Goal: Find specific page/section: Find specific page/section

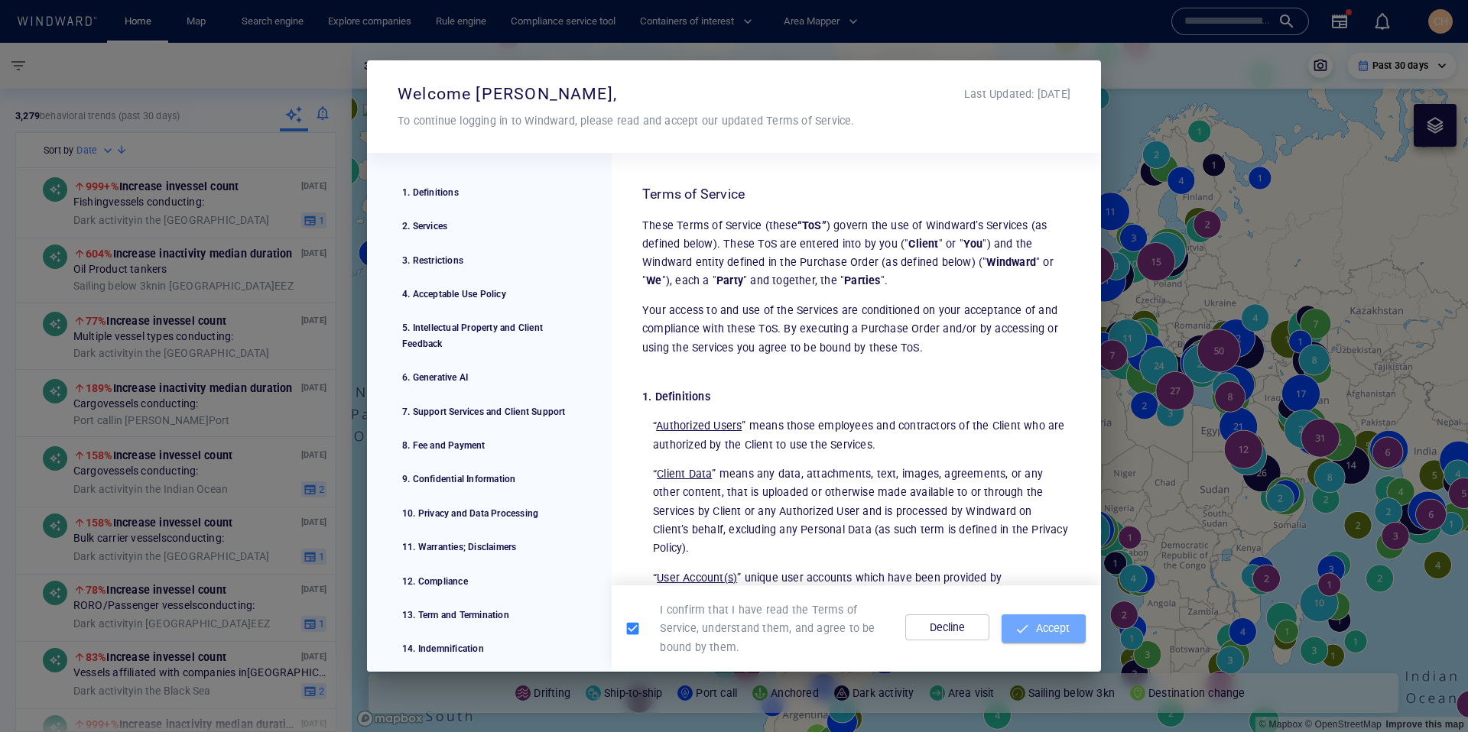
click at [1028, 632] on span "button" at bounding box center [1021, 629] width 15 height 15
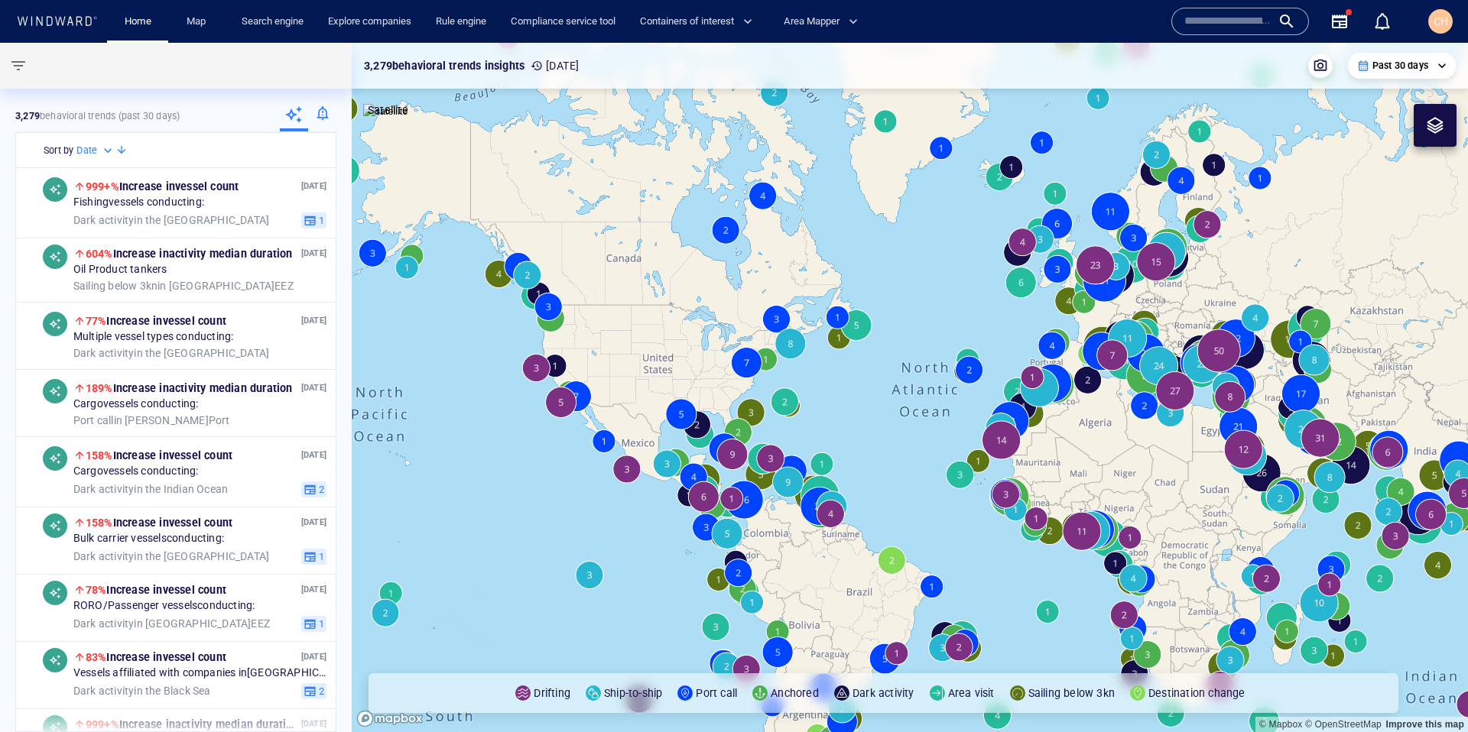
click at [1238, 18] on input "text" at bounding box center [1227, 21] width 87 height 23
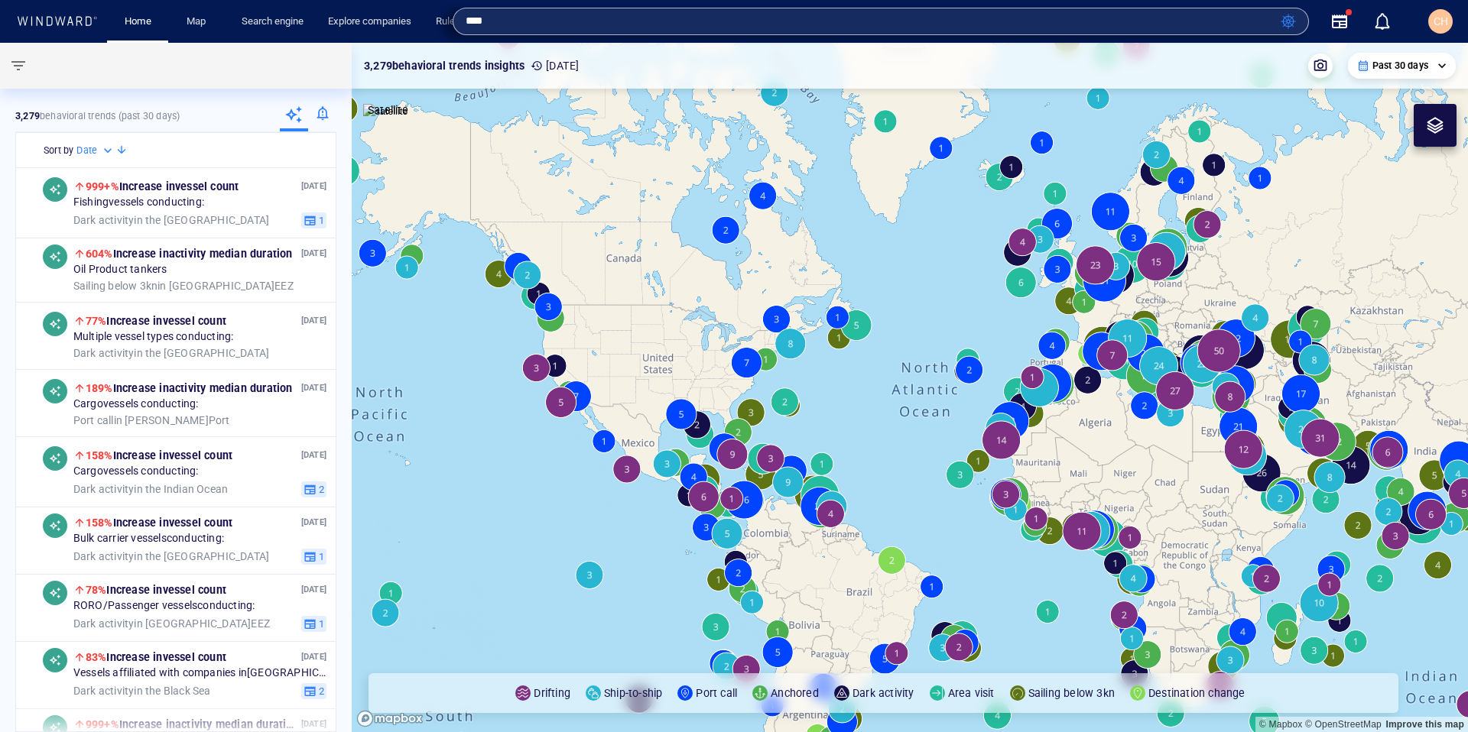
type input "****"
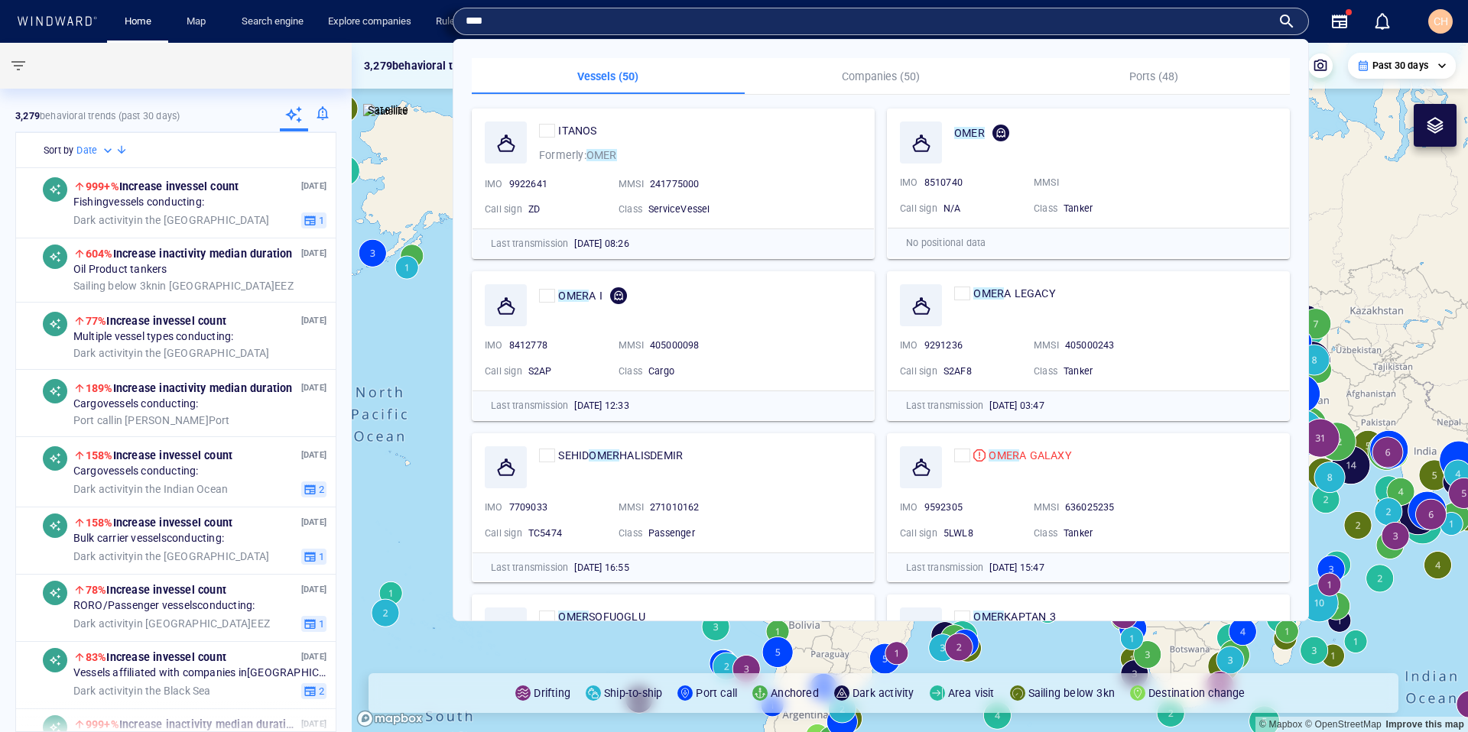
click at [576, 131] on span "ITANOS" at bounding box center [577, 131] width 38 height 12
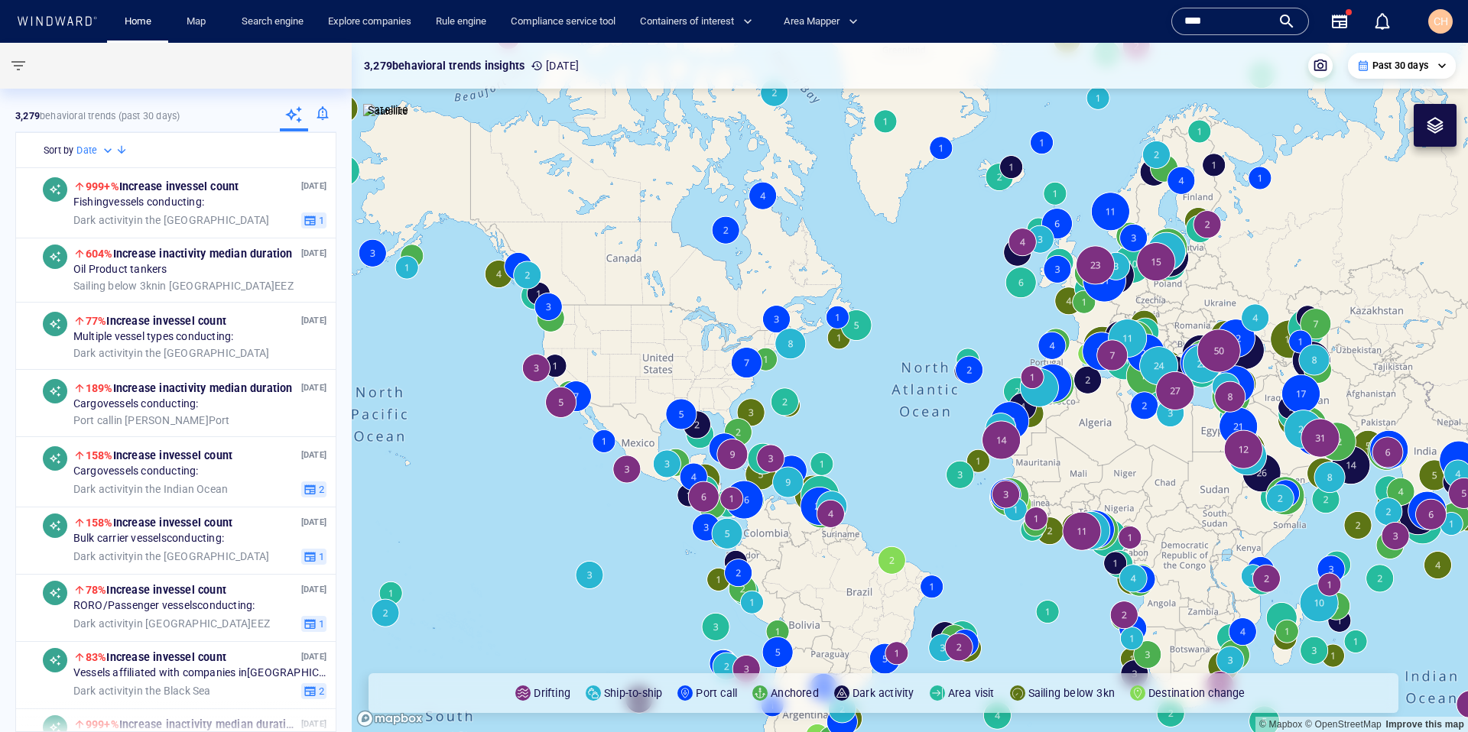
click at [1216, 18] on input "****" at bounding box center [1227, 21] width 87 height 23
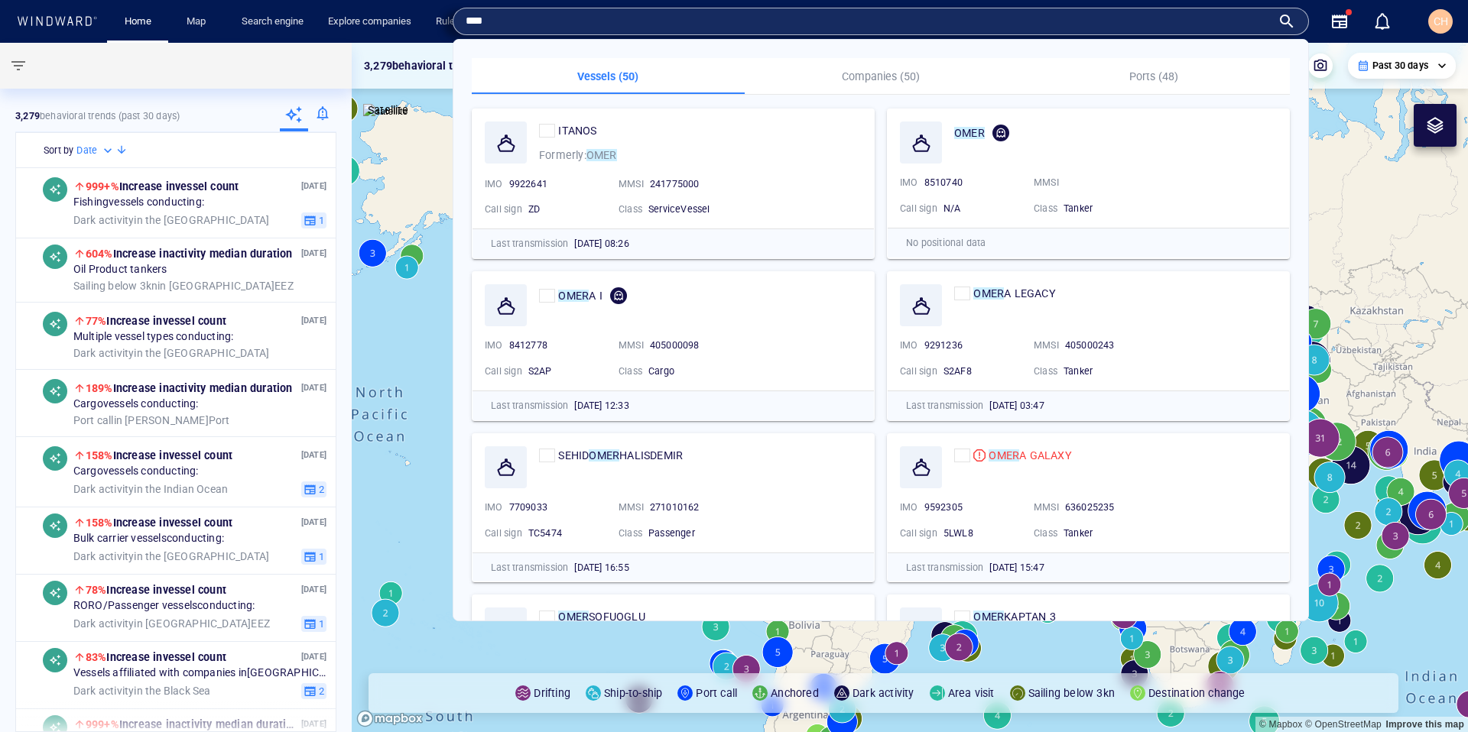
drag, startPoint x: 872, startPoint y: 78, endPoint x: 859, endPoint y: 73, distance: 14.8
click at [872, 78] on p "Companies (50)" at bounding box center [881, 76] width 255 height 18
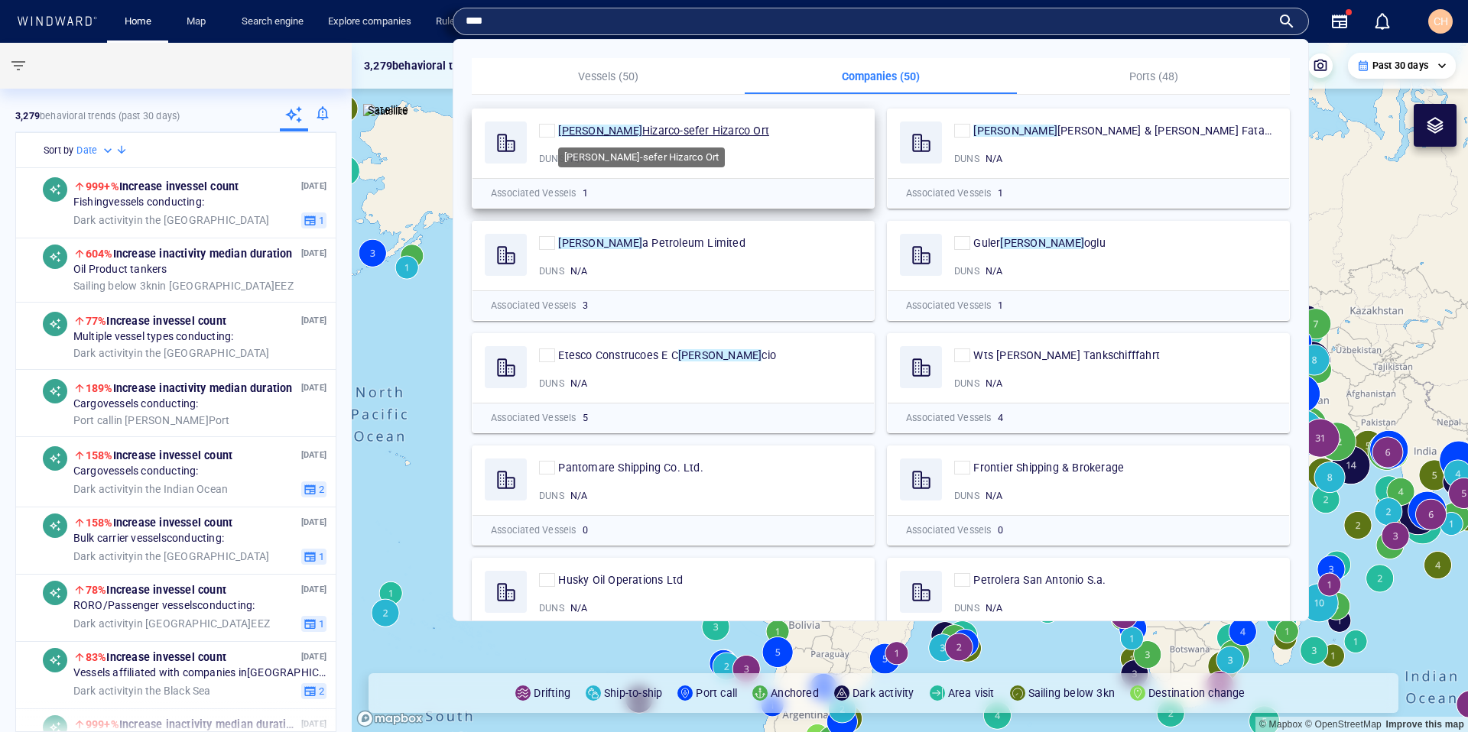
click at [642, 129] on span "Hizarco-sefer Hizarco Ort" at bounding box center [705, 131] width 127 height 12
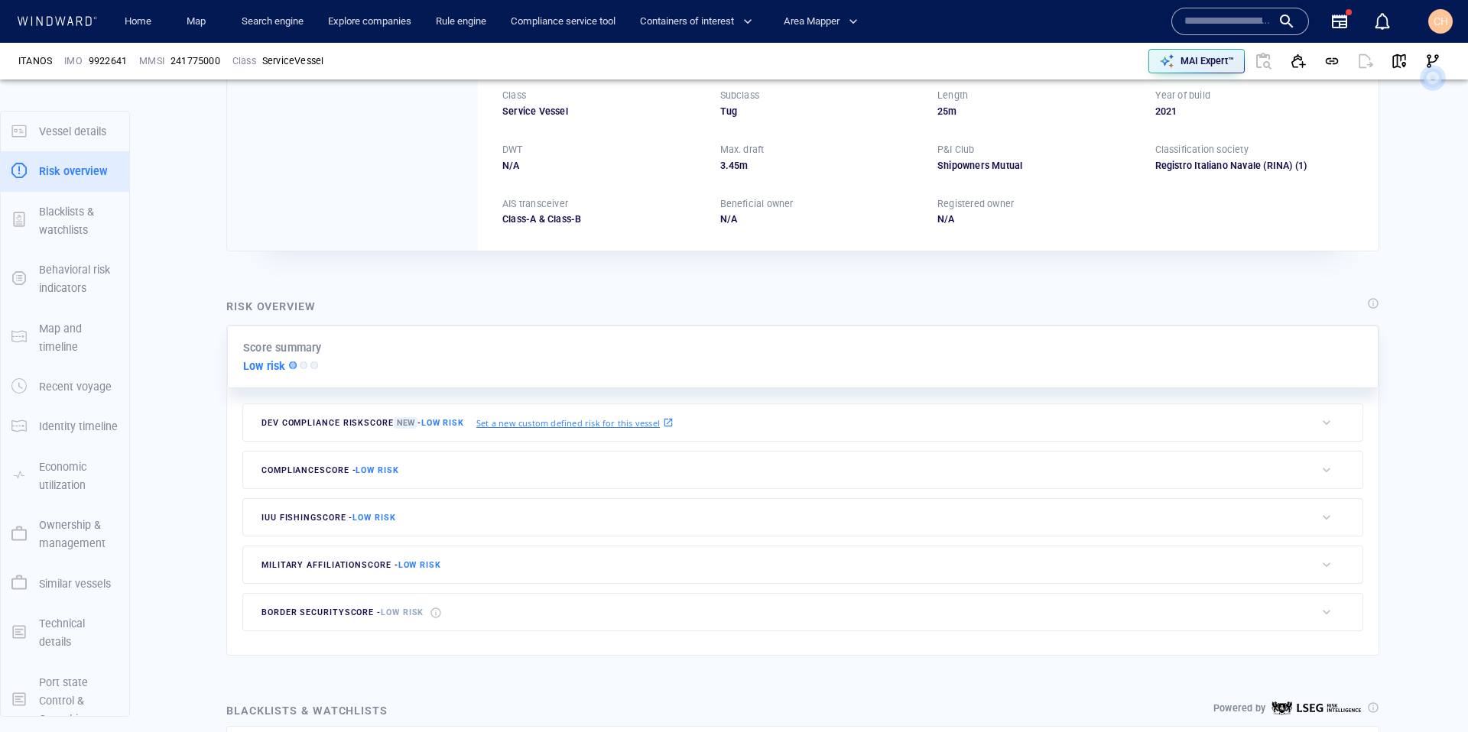
scroll to position [23, 0]
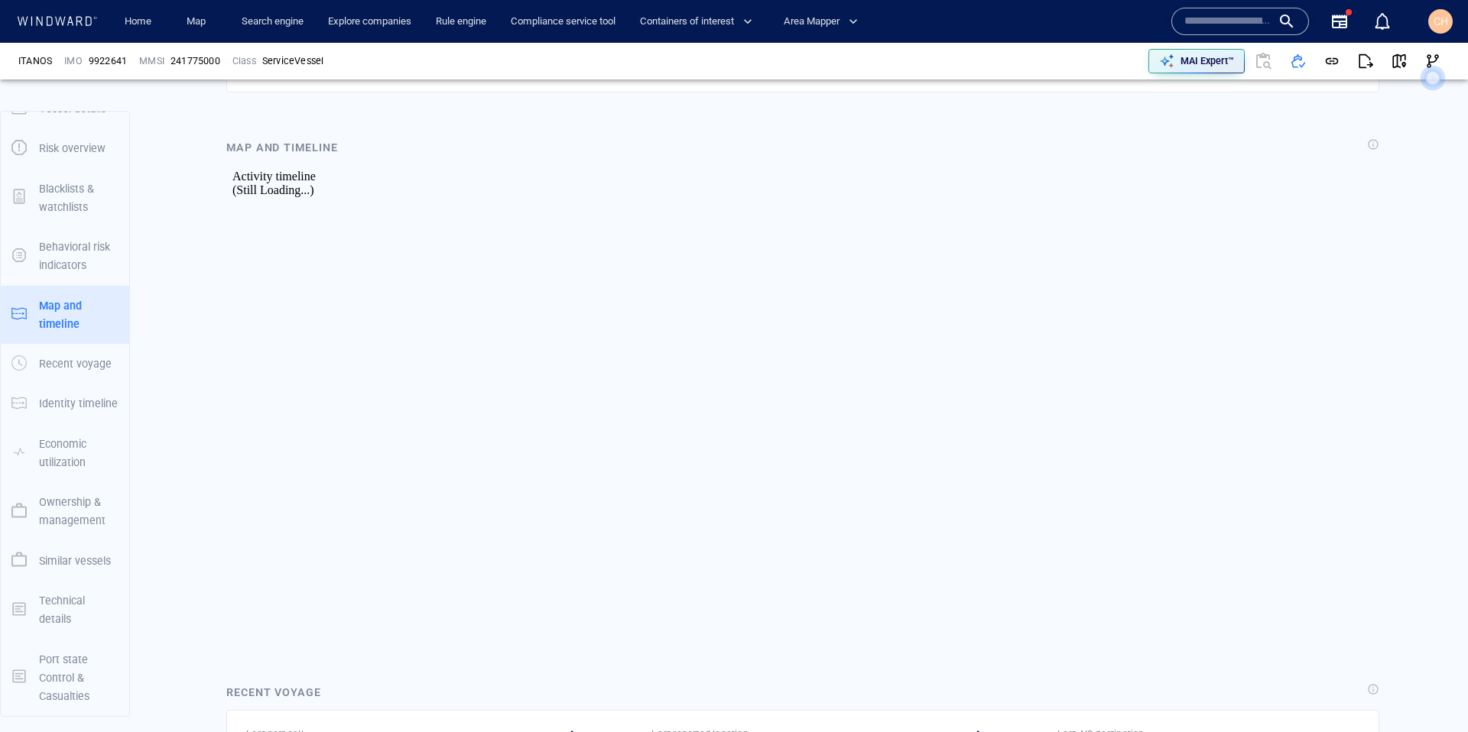
scroll to position [5625, 0]
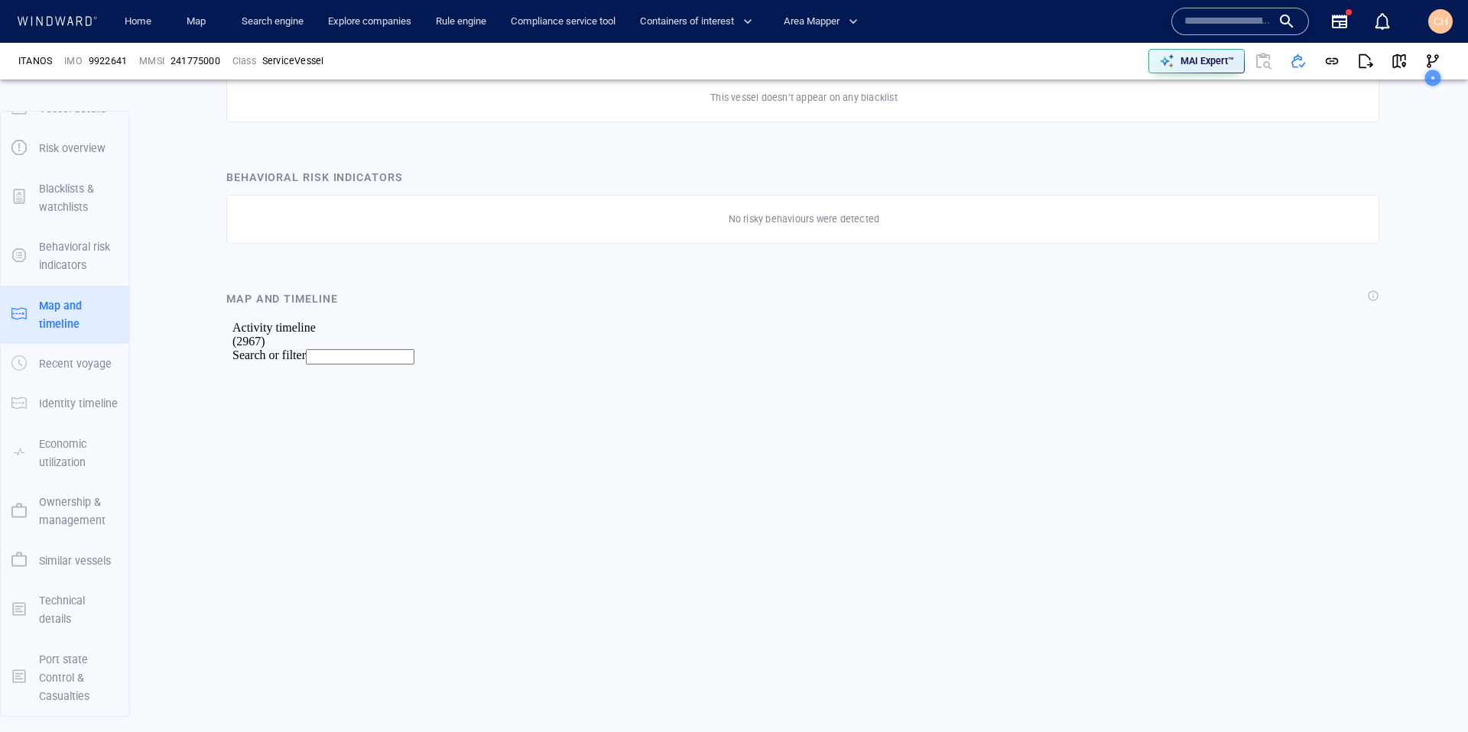
scroll to position [124345, 0]
